Goal: Information Seeking & Learning: Check status

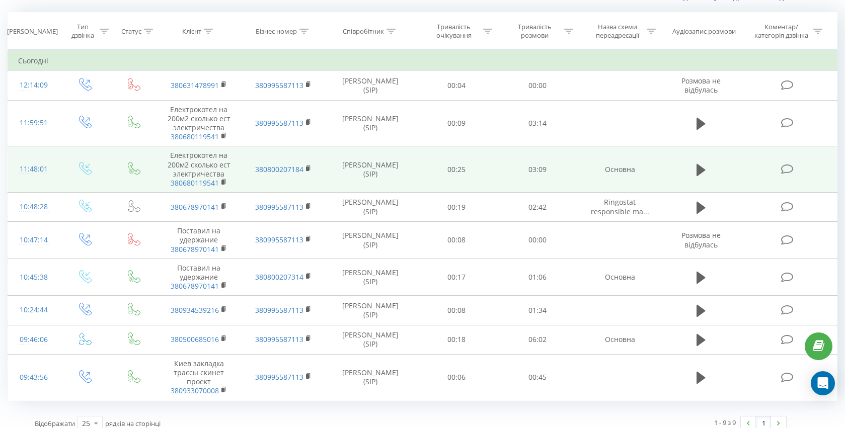
scroll to position [90, 0]
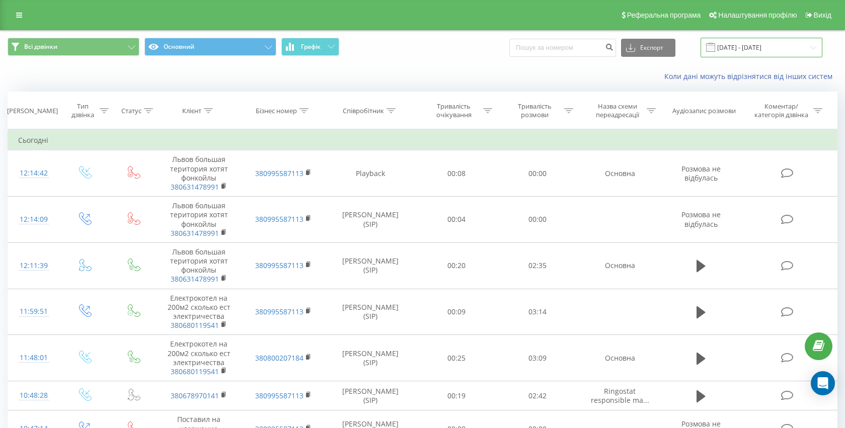
click at [746, 48] on input "[DATE] - [DATE]" at bounding box center [762, 48] width 122 height 20
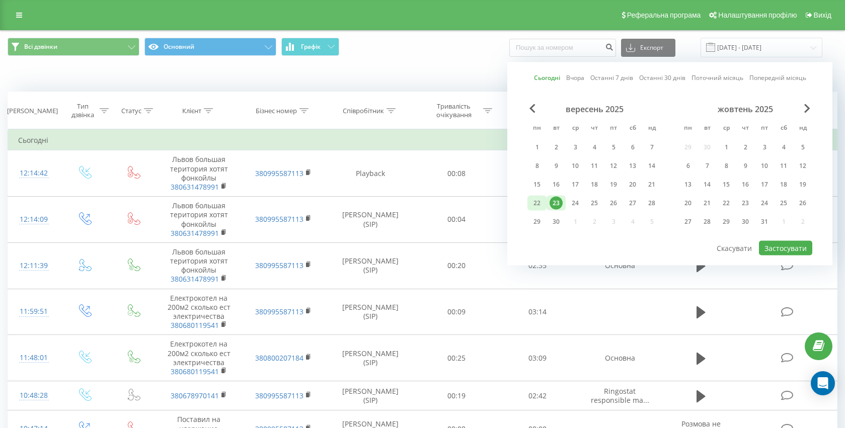
click at [541, 202] on div "22" at bounding box center [537, 203] width 13 height 13
click at [777, 255] on button "Застосувати" at bounding box center [785, 248] width 53 height 15
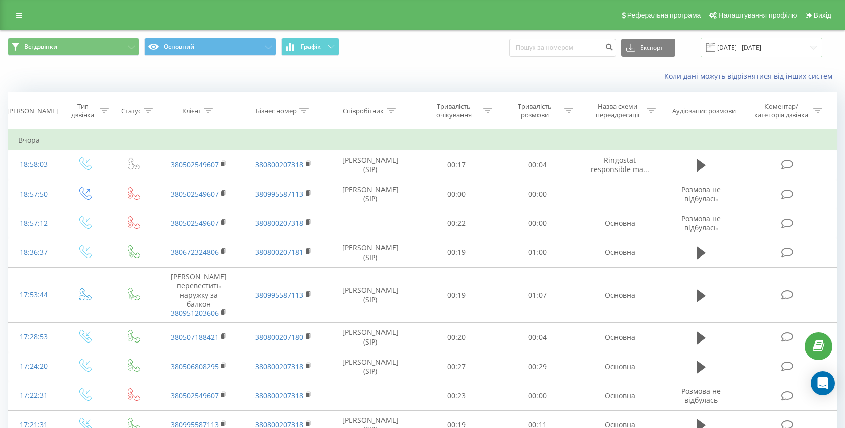
click at [742, 48] on input "22.09.2025 - 22.09.2025" at bounding box center [762, 48] width 122 height 20
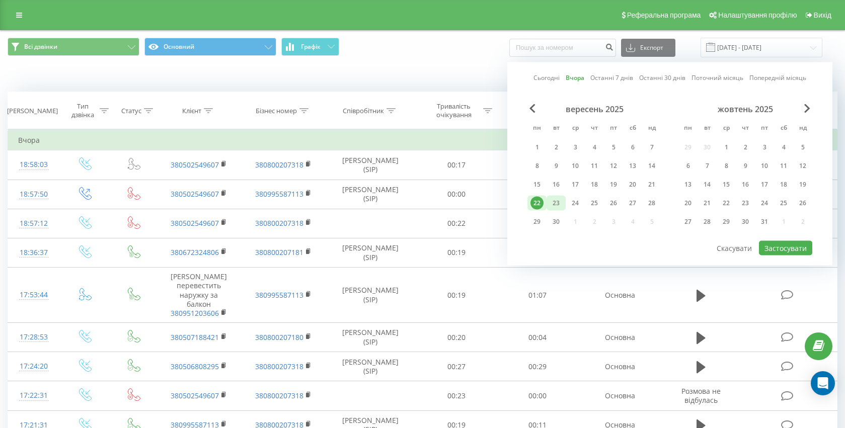
click at [551, 206] on div "23" at bounding box center [556, 203] width 13 height 13
click at [773, 245] on button "Застосувати" at bounding box center [785, 248] width 53 height 15
type input "[DATE] - [DATE]"
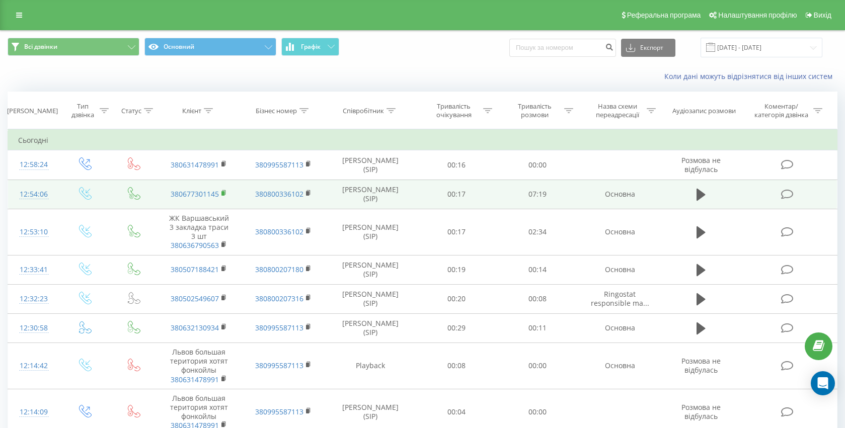
click at [223, 194] on rect at bounding box center [223, 193] width 3 height 5
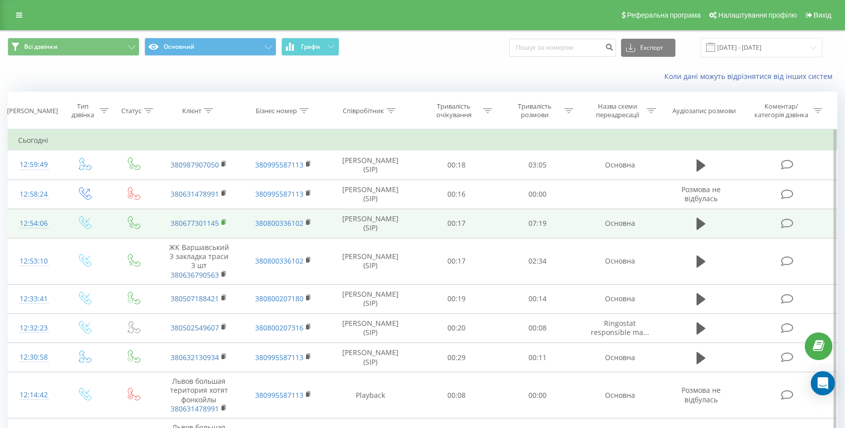
click at [225, 219] on icon at bounding box center [225, 222] width 6 height 7
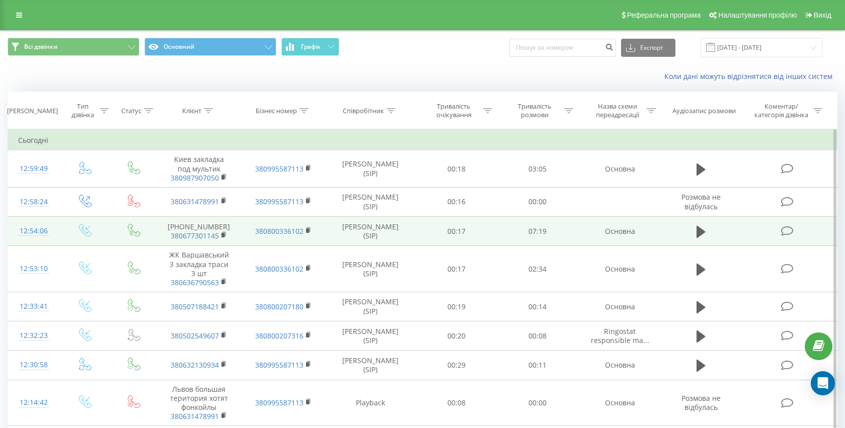
click at [227, 235] on span "380677301145" at bounding box center [199, 236] width 64 height 9
click at [225, 234] on rect at bounding box center [223, 235] width 3 height 5
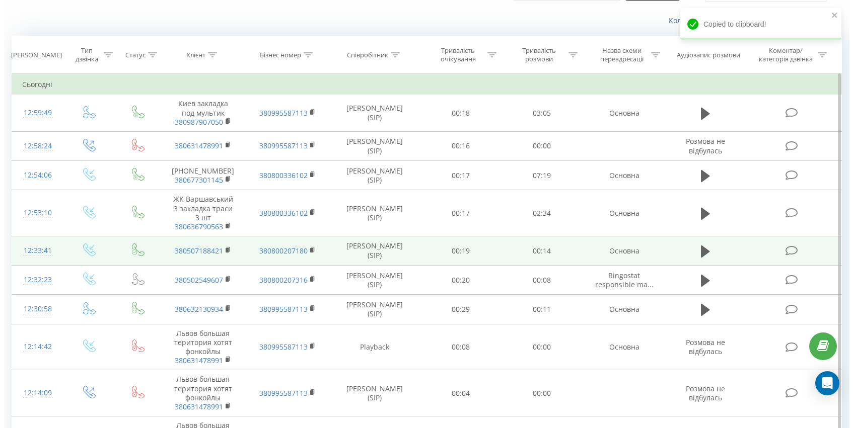
scroll to position [83, 0]
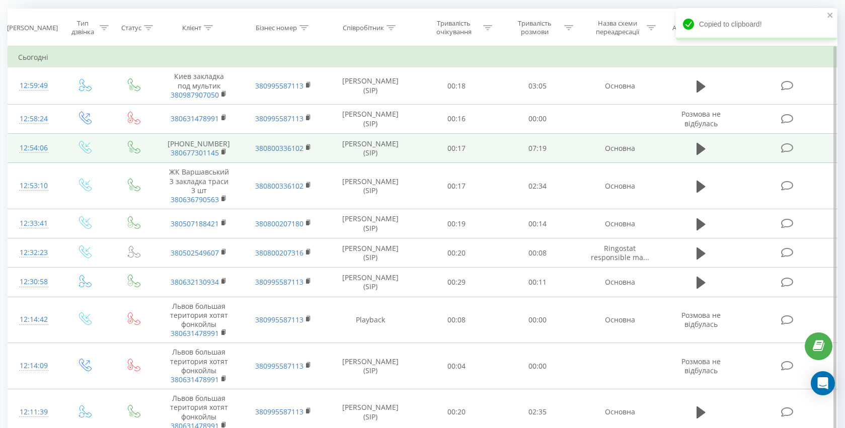
click at [189, 146] on td "+380677301145 380677301145" at bounding box center [199, 148] width 84 height 29
click at [191, 144] on td "+380677301145 380677301145" at bounding box center [199, 148] width 84 height 29
click at [188, 142] on td "+380677301145 380677301145" at bounding box center [199, 148] width 84 height 29
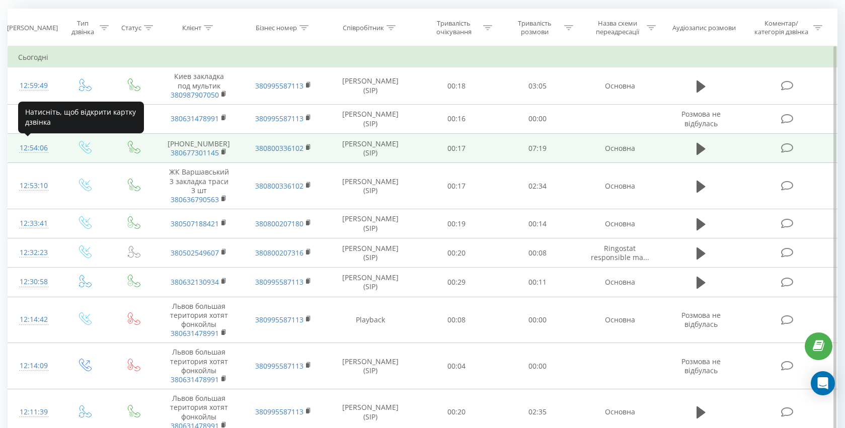
click at [38, 152] on div "12:54:06" at bounding box center [33, 148] width 31 height 20
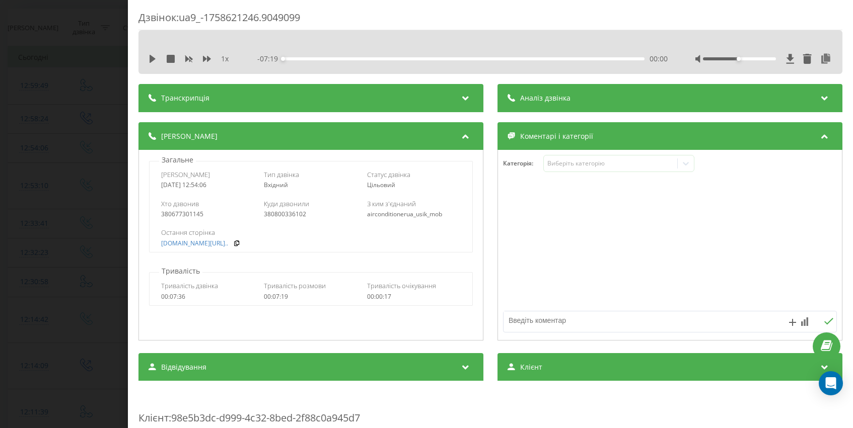
click at [455, 84] on div "Транскрипція" at bounding box center [310, 98] width 345 height 28
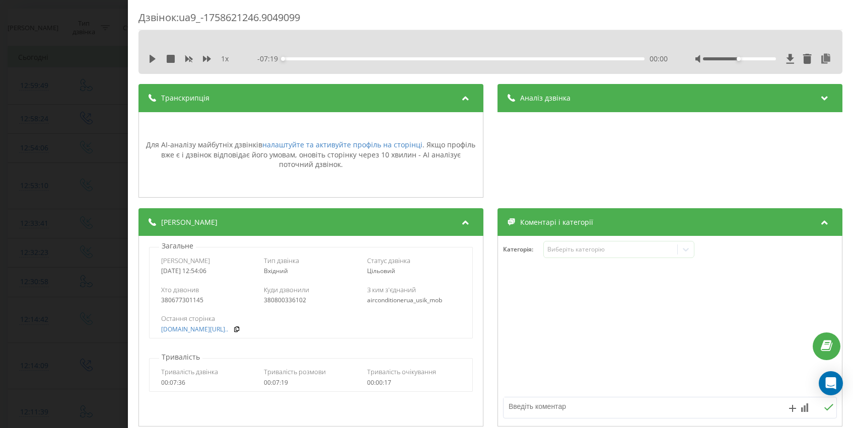
click at [460, 93] on icon at bounding box center [466, 97] width 12 height 10
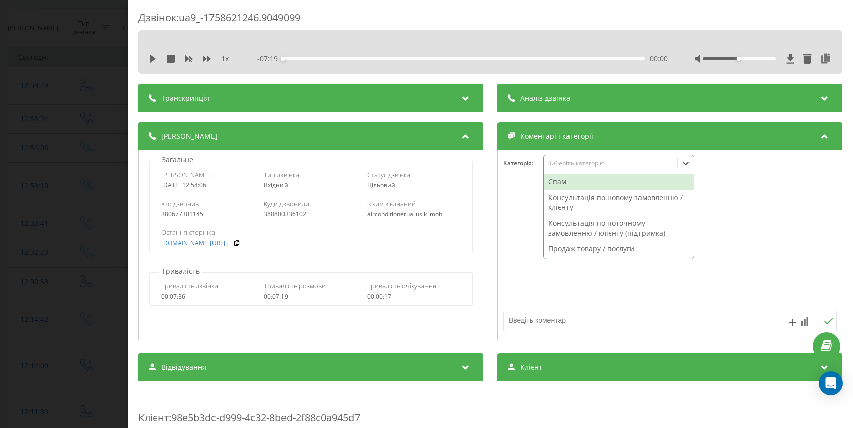
click at [589, 163] on div "Виберіть категорію" at bounding box center [611, 164] width 126 height 8
click at [588, 163] on div "Виберіть категорію" at bounding box center [611, 164] width 126 height 8
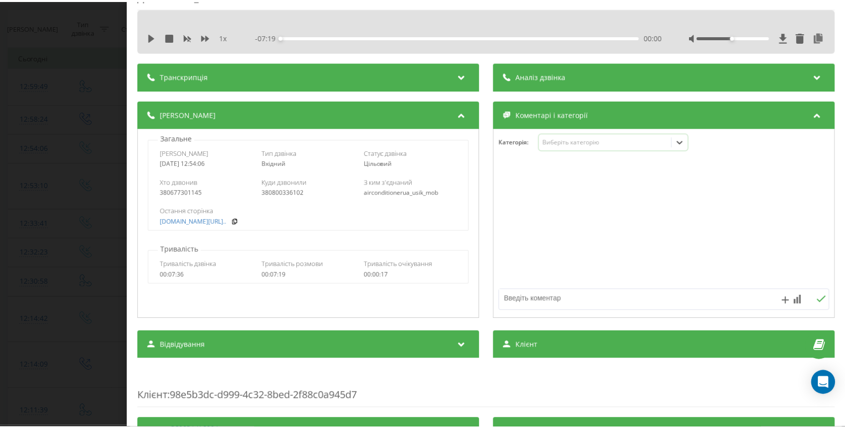
scroll to position [78, 0]
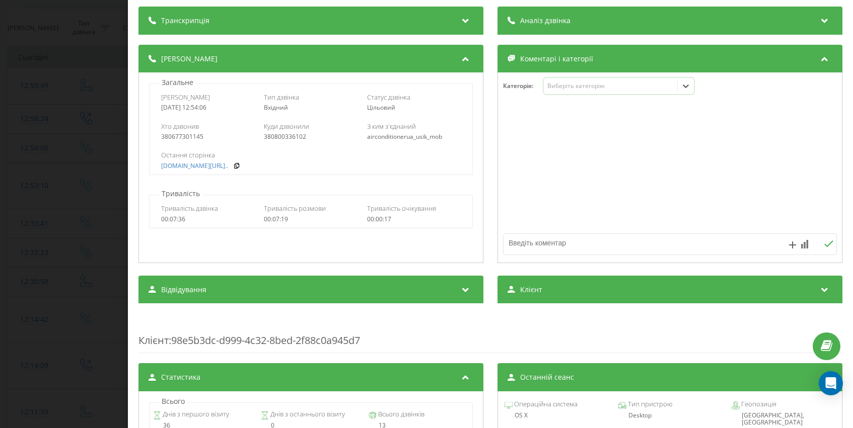
click at [594, 289] on div "Клієнт" at bounding box center [669, 290] width 345 height 28
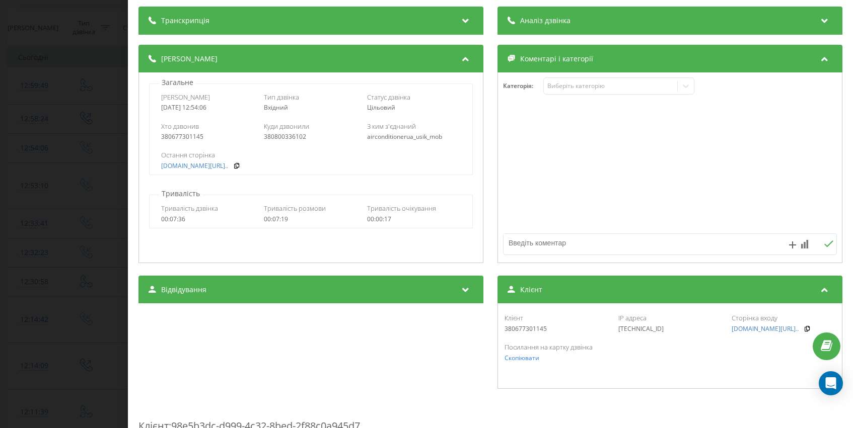
click at [525, 328] on div "380677301145" at bounding box center [556, 329] width 104 height 7
click at [520, 319] on div "Клієнт" at bounding box center [556, 318] width 104 height 9
click at [519, 331] on div "380677301145" at bounding box center [556, 329] width 104 height 7
click at [71, 36] on div "Дзвінок : ua9_-1758621246.9049099 1 x - 07:19 00:00 00:00 Транскрипція Для AI-а…" at bounding box center [426, 214] width 853 height 428
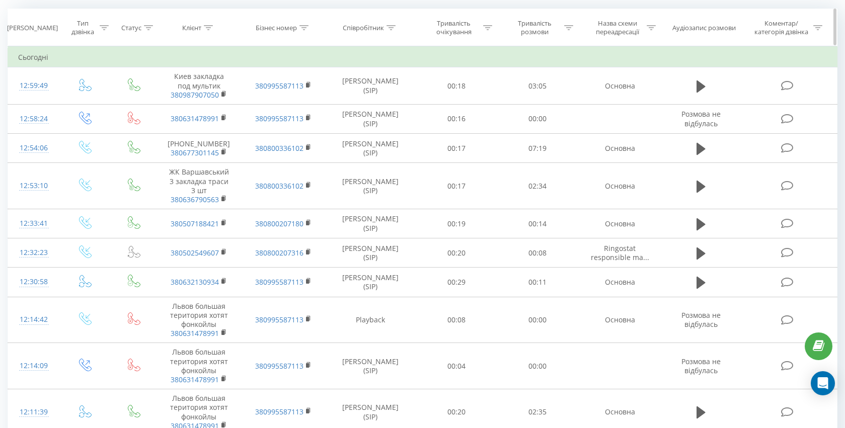
click at [69, 36] on div "Тип дзвінка" at bounding box center [82, 27] width 29 height 17
